Goal: Information Seeking & Learning: Learn about a topic

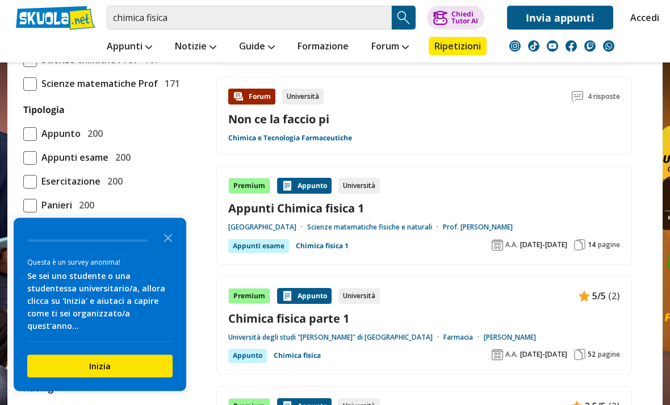
scroll to position [937, 0]
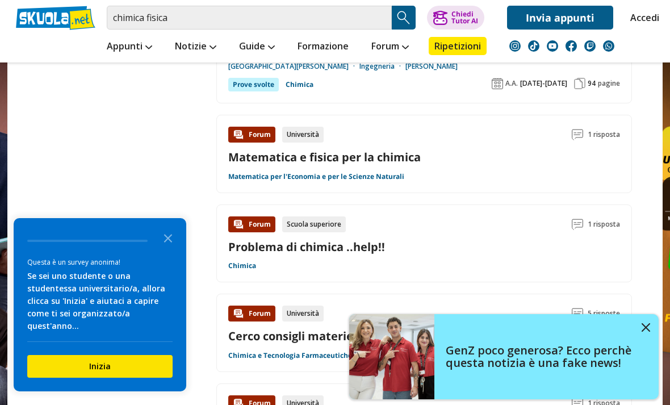
click at [644, 332] on img at bounding box center [646, 327] width 9 height 9
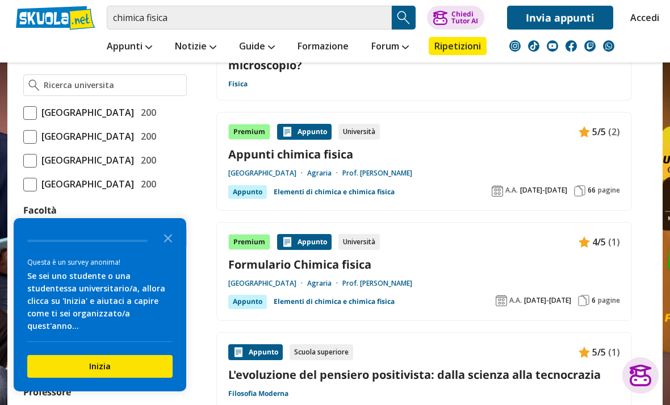
scroll to position [504, 0]
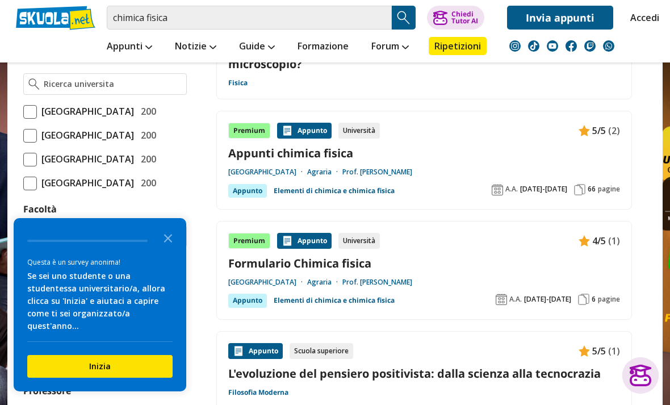
click at [37, 143] on span "[GEOGRAPHIC_DATA]" at bounding box center [85, 135] width 97 height 15
click at [23, 135] on input "Università degli Studi di Milano 200" at bounding box center [23, 135] width 0 height 0
checkbox input "true"
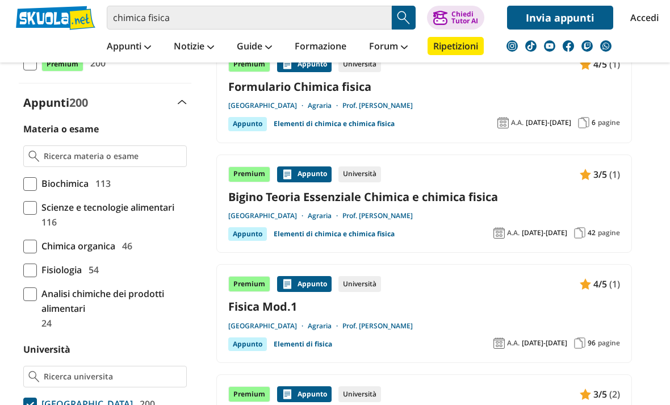
scroll to position [250, 0]
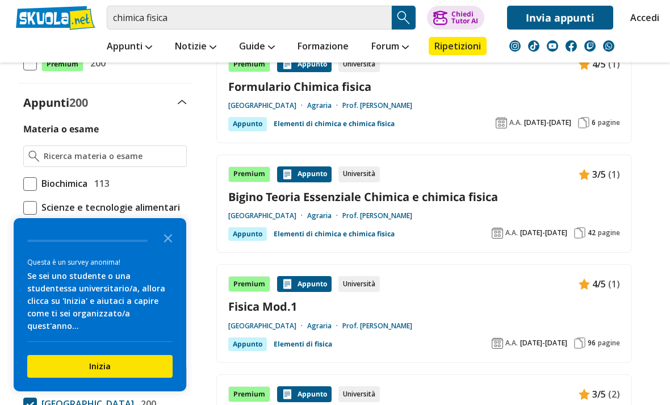
click at [305, 179] on div "Appunto" at bounding box center [304, 174] width 55 height 16
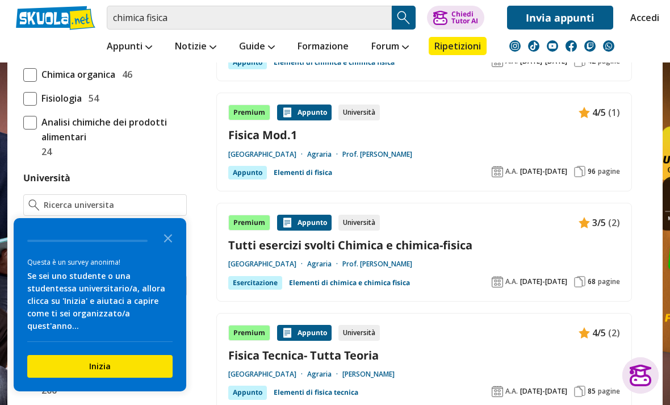
scroll to position [422, 0]
click at [302, 217] on div "Appunto" at bounding box center [304, 222] width 55 height 16
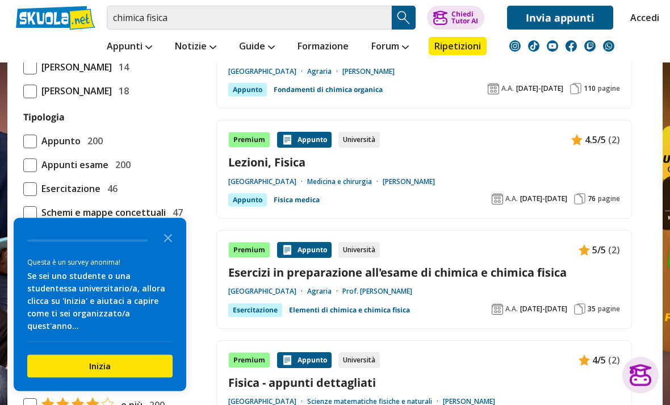
scroll to position [946, 0]
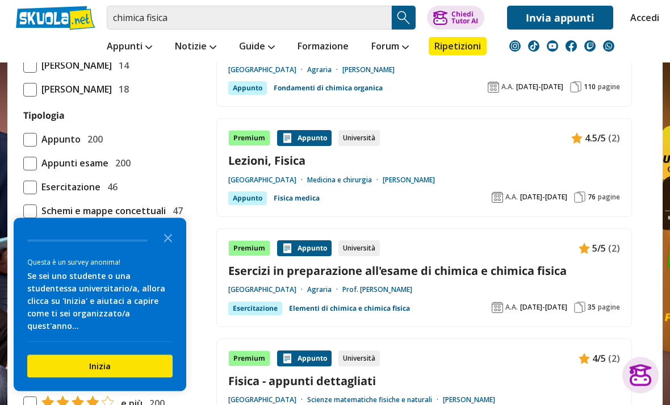
click at [304, 254] on div "Premium Appunto Università 5/5 (2) Esercizi in preparazione all'esame di chimic…" at bounding box center [424, 278] width 392 height 75
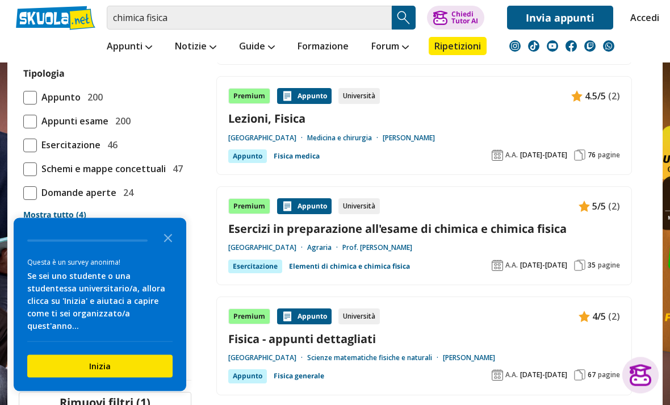
scroll to position [973, 0]
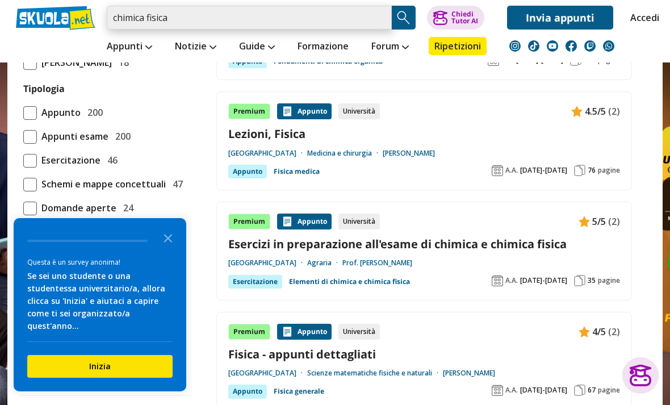
click at [381, 14] on input "chimica fisica" at bounding box center [249, 18] width 285 height 24
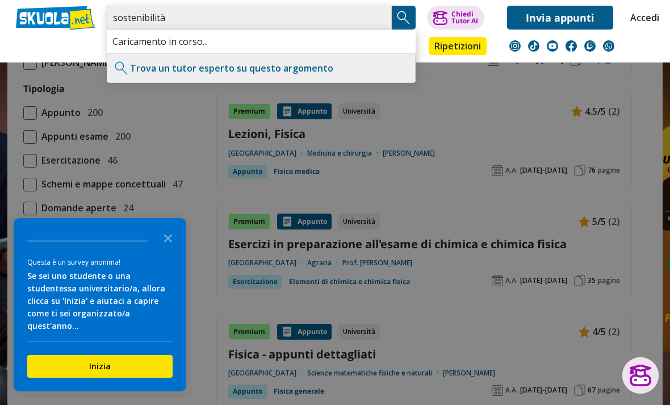
type input "sostenibilità"
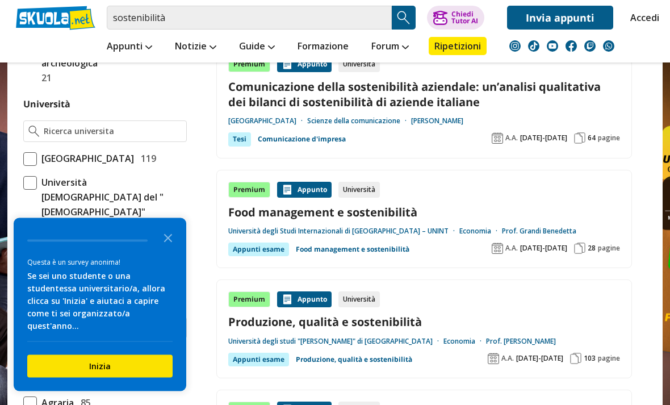
scroll to position [485, 0]
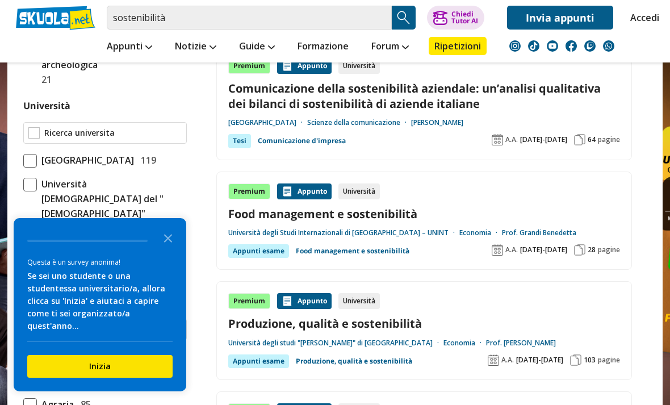
click at [65, 131] on input "Università" at bounding box center [112, 132] width 137 height 11
type input "undefined"
click at [174, 226] on icon "Close the survey" at bounding box center [168, 237] width 23 height 23
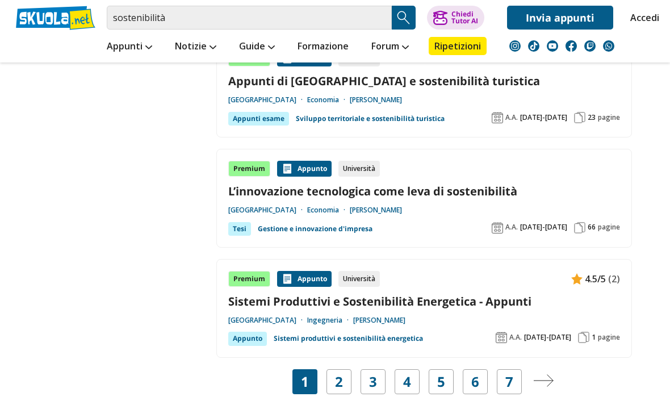
scroll to position [2109, 0]
